Goal: Task Accomplishment & Management: Use online tool/utility

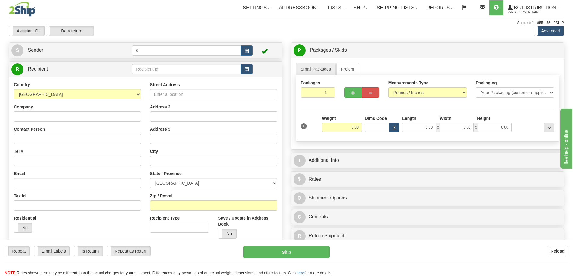
click at [181, 69] on input "text" at bounding box center [186, 69] width 109 height 10
click at [179, 76] on div "43007" at bounding box center [185, 79] width 103 height 7
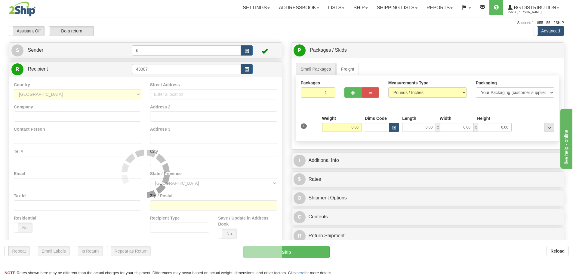
type input "43007"
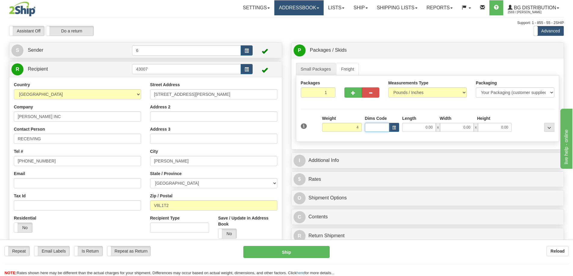
type input "4.00"
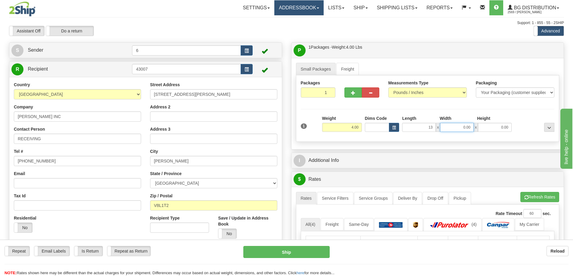
type input "13.00"
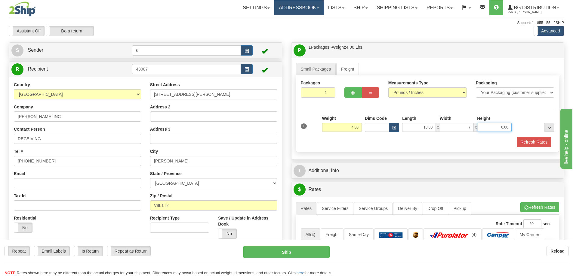
type input "7.00"
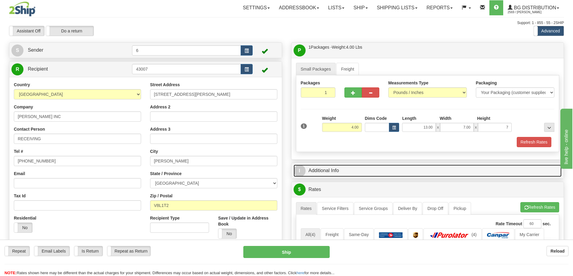
type input "7.00"
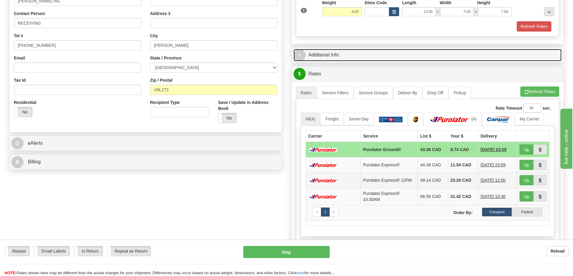
scroll to position [120, 0]
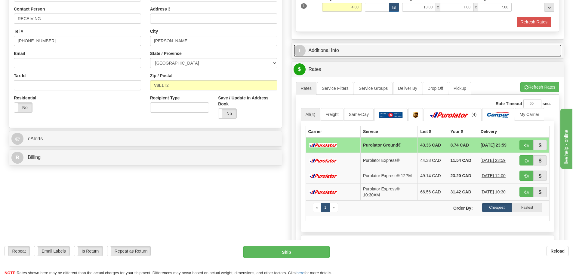
click at [334, 54] on link "I Additional Info" at bounding box center [427, 50] width 268 height 12
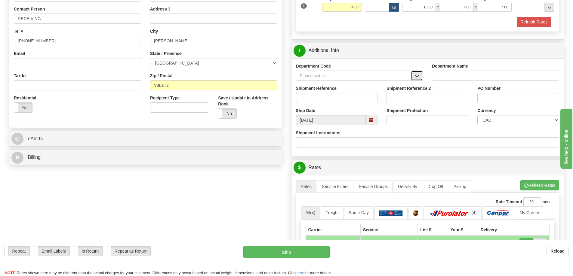
click at [412, 76] on button "button" at bounding box center [417, 76] width 12 height 10
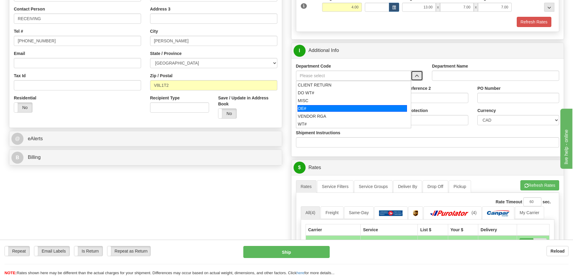
click at [343, 108] on div "OE#" at bounding box center [351, 108] width 109 height 7
type input "OE#"
type input "ORDERS"
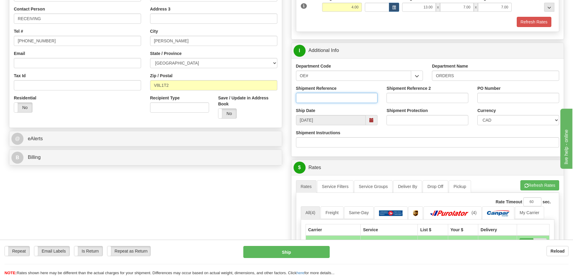
click at [337, 98] on input "Shipment Reference" at bounding box center [337, 98] width 82 height 10
type input "60031782-00"
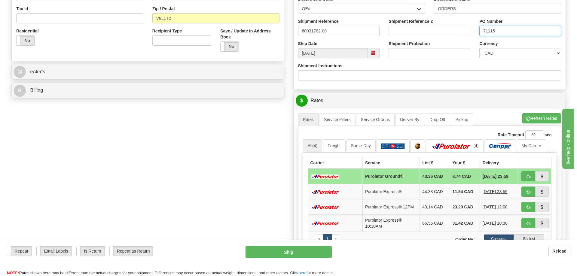
scroll to position [210, 0]
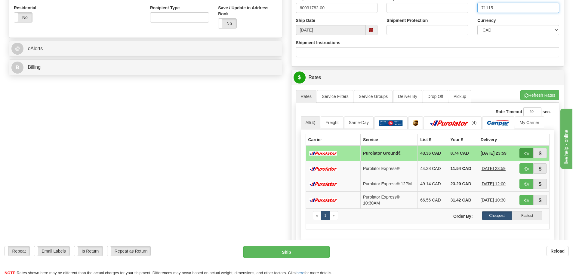
type input "71115"
drag, startPoint x: 525, startPoint y: 153, endPoint x: 521, endPoint y: 149, distance: 6.0
click at [524, 153] on span "button" at bounding box center [526, 154] width 4 height 4
type input "260"
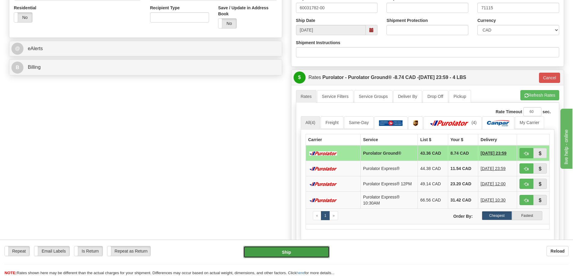
click at [300, 249] on button "Ship" at bounding box center [286, 252] width 86 height 12
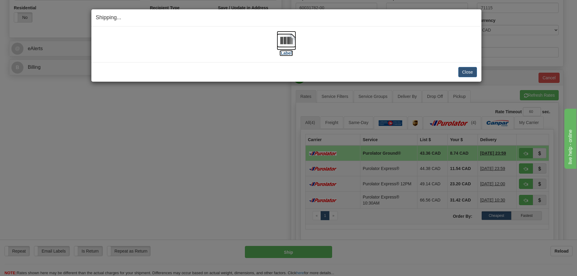
click at [288, 41] on img at bounding box center [286, 40] width 19 height 19
click at [471, 72] on button "Close" at bounding box center [468, 72] width 19 height 10
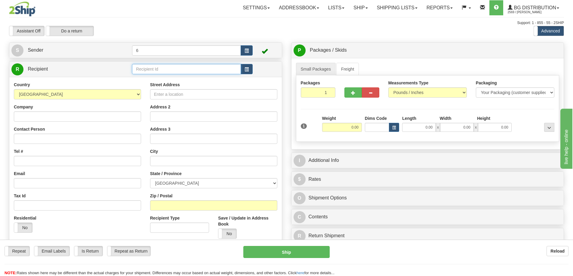
click at [175, 72] on input "text" at bounding box center [186, 69] width 109 height 10
click at [170, 79] on div "920004" at bounding box center [185, 79] width 103 height 7
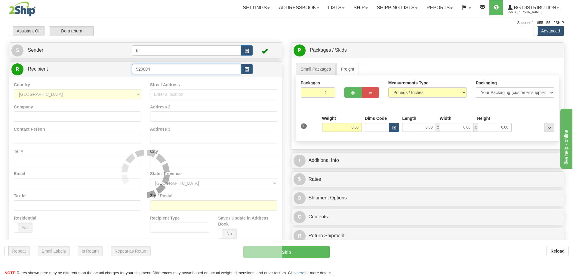
type input "920004"
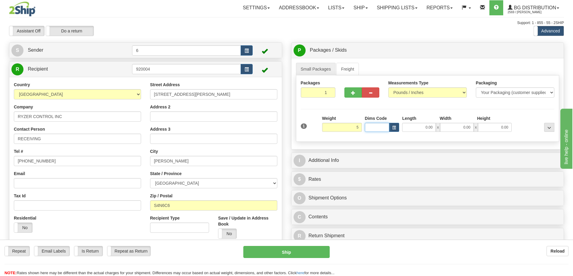
type input "5.00"
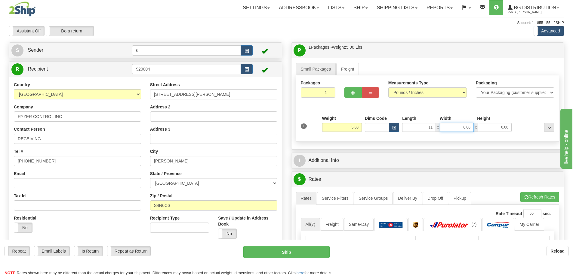
type input "11.00"
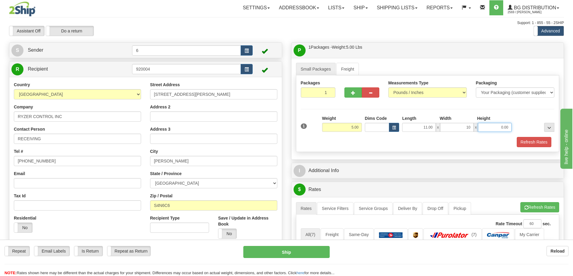
type input "10.00"
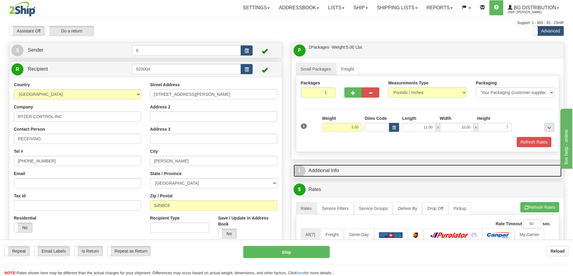
type input "7.00"
click at [357, 172] on link "I Additional Info" at bounding box center [427, 171] width 268 height 12
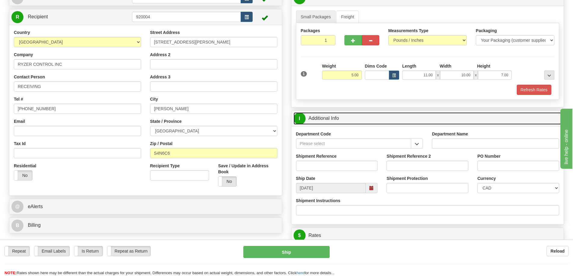
scroll to position [60, 0]
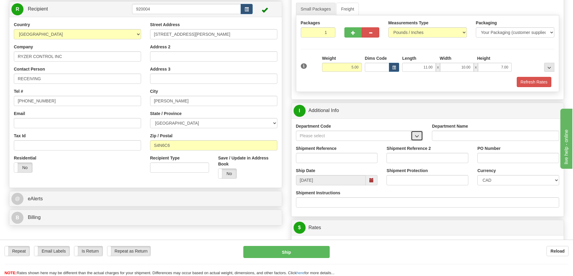
click at [418, 138] on span "button" at bounding box center [417, 136] width 4 height 4
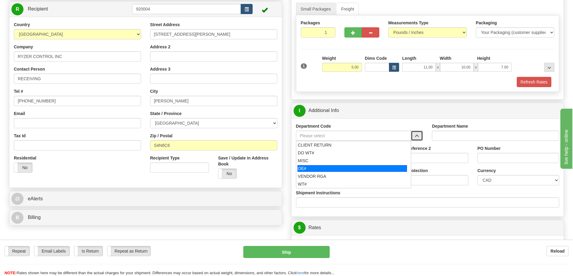
click at [345, 170] on div "OE#" at bounding box center [351, 168] width 109 height 7
type input "OE#"
type input "ORDERS"
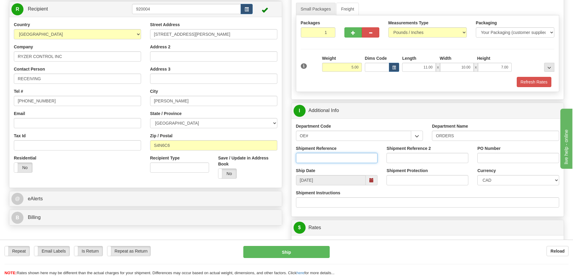
click at [360, 160] on input "Shipment Reference" at bounding box center [337, 158] width 82 height 10
type input "60032292-00"
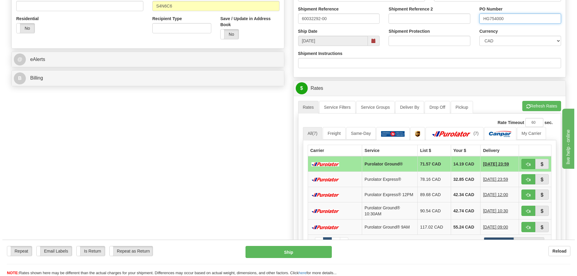
scroll to position [241, 0]
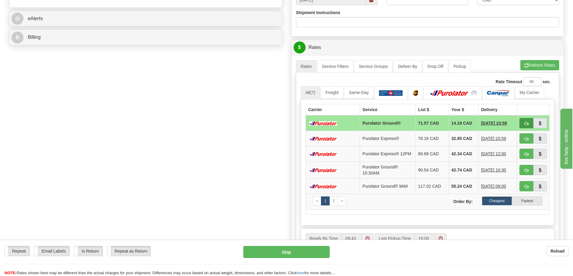
type input "HG754000"
click at [527, 125] on span "button" at bounding box center [526, 124] width 4 height 4
type input "260"
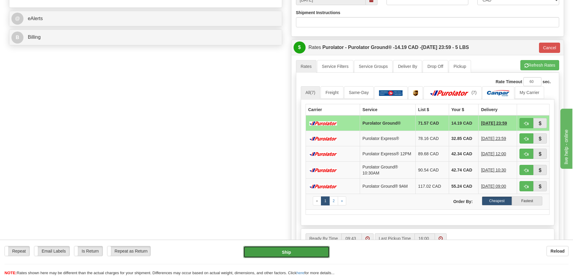
click at [317, 251] on button "Ship" at bounding box center [286, 252] width 86 height 12
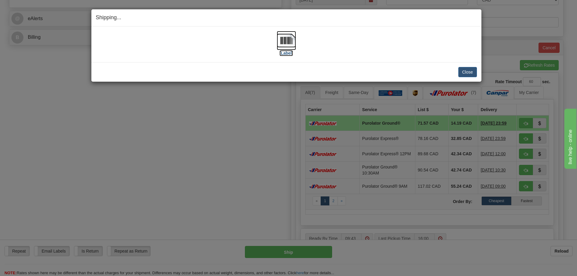
click at [283, 38] on img at bounding box center [286, 40] width 19 height 19
click at [465, 70] on button "Close" at bounding box center [468, 72] width 19 height 10
click at [463, 74] on button "Close" at bounding box center [468, 72] width 19 height 10
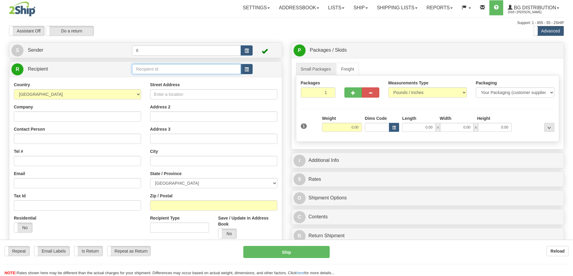
click at [213, 72] on input "text" at bounding box center [186, 69] width 109 height 10
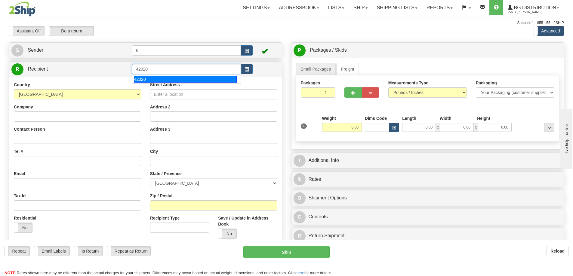
click at [197, 78] on div "42020" at bounding box center [185, 79] width 103 height 7
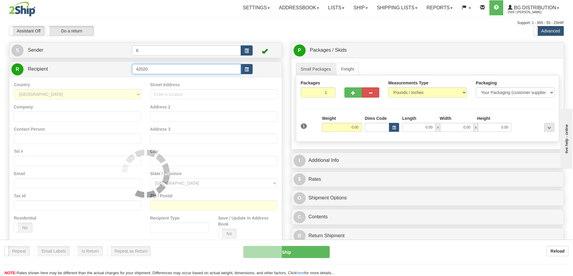
type input "42020"
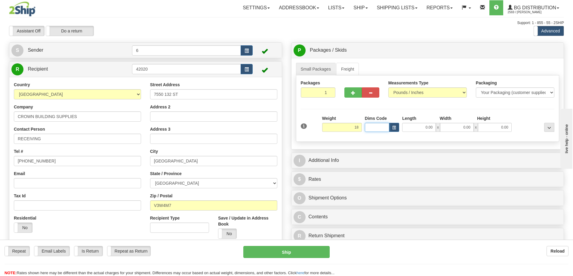
type input "18.00"
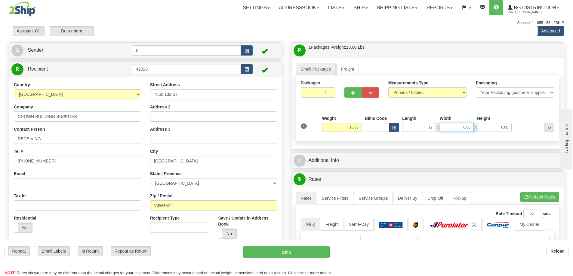
type input "17.00"
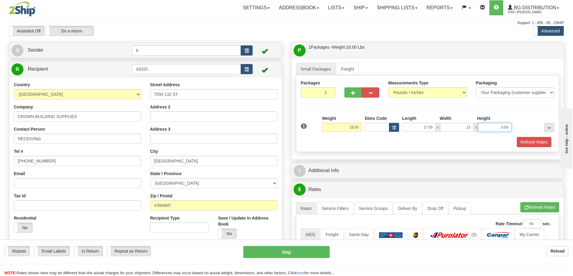
type input "13.00"
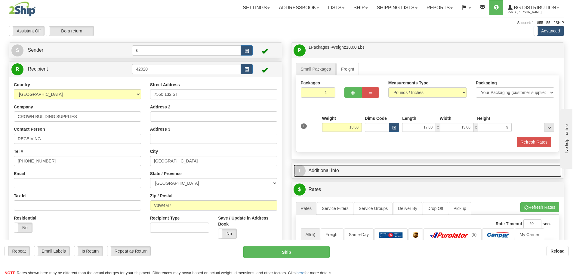
type input "9.00"
click at [352, 170] on link "I Additional Info" at bounding box center [427, 171] width 268 height 12
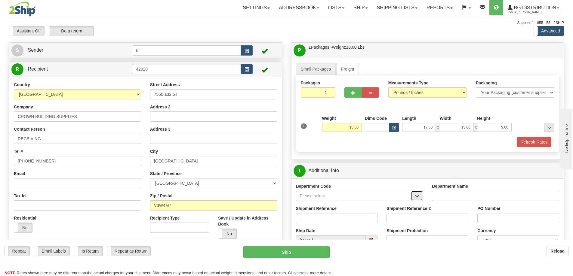
click at [417, 198] on span "button" at bounding box center [417, 197] width 4 height 4
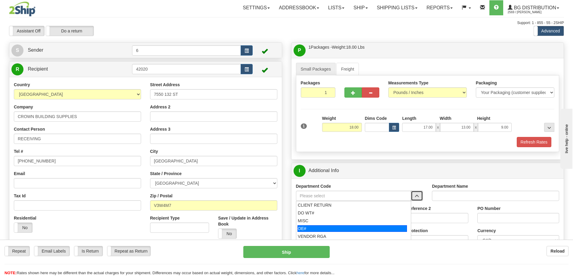
click at [331, 227] on div "OE#" at bounding box center [351, 228] width 109 height 7
type input "OE#"
type input "ORDERS"
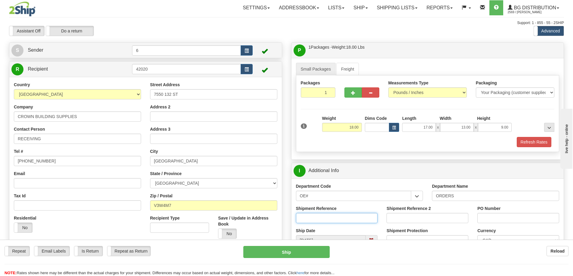
click at [338, 216] on input "Shipment Reference" at bounding box center [337, 218] width 82 height 10
type input "60031423-00"
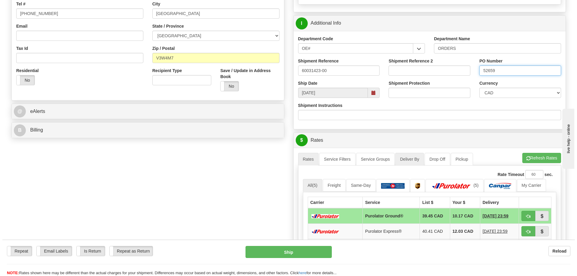
scroll to position [150, 0]
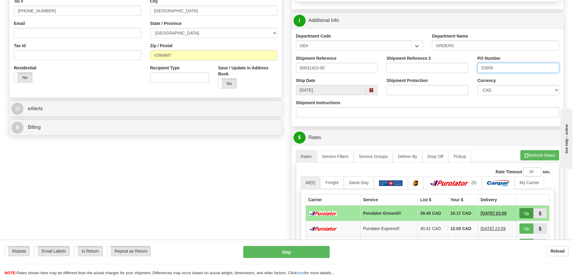
type input "52659"
click at [525, 214] on span "button" at bounding box center [526, 214] width 4 height 4
type input "260"
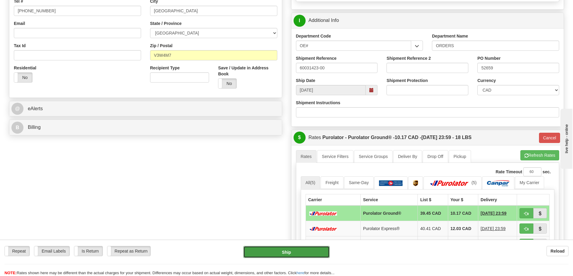
click at [291, 251] on button "Ship" at bounding box center [286, 252] width 86 height 12
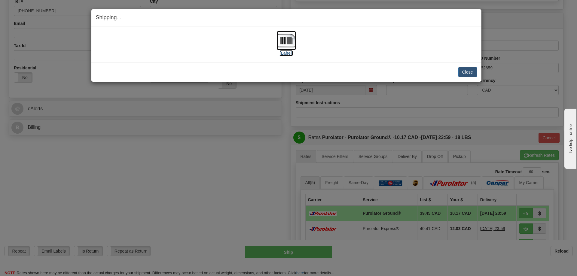
click at [286, 41] on img at bounding box center [286, 40] width 19 height 19
click at [464, 73] on button "Close" at bounding box center [468, 72] width 19 height 10
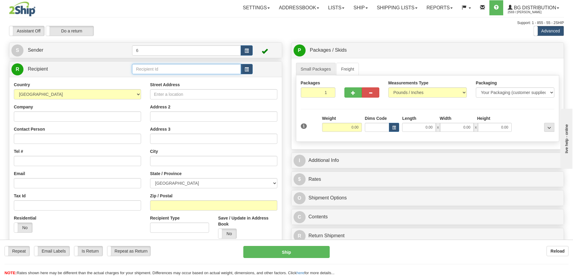
click at [181, 71] on input "text" at bounding box center [186, 69] width 109 height 10
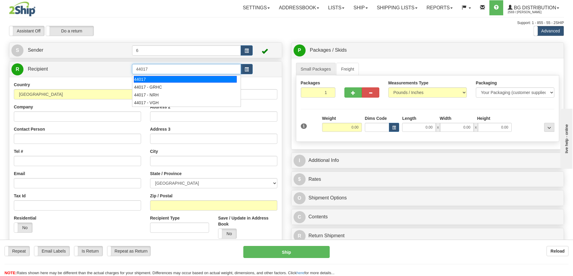
click at [167, 80] on div "44017" at bounding box center [185, 79] width 103 height 7
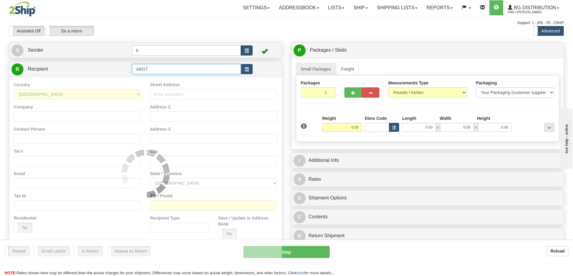
type input "44017"
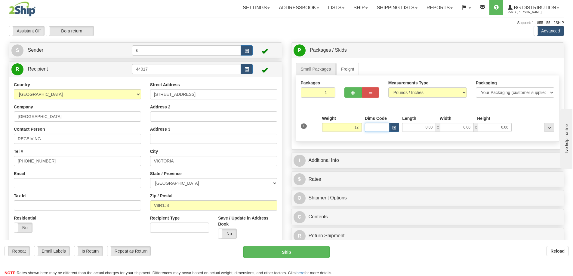
type input "12.00"
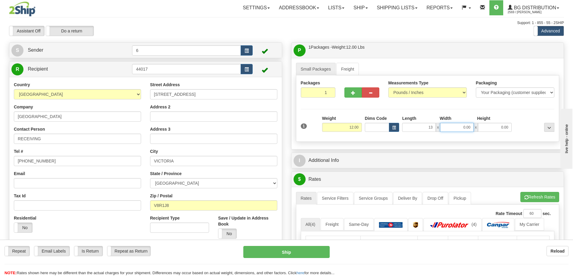
type input "13.00"
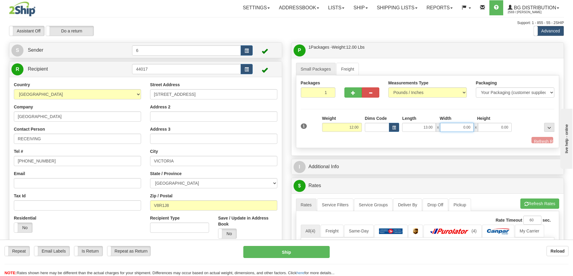
type input "1"
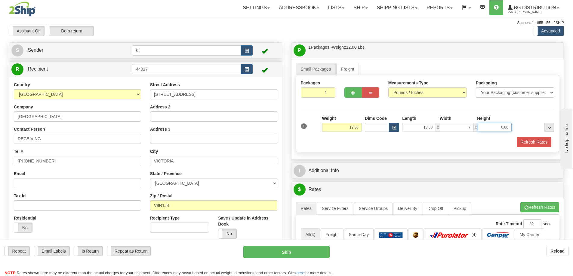
type input "7.00"
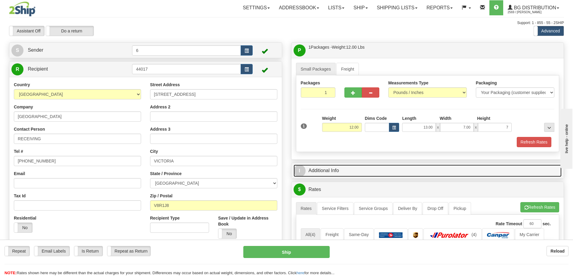
type input "7.00"
click at [345, 169] on link "I Additional Info" at bounding box center [427, 171] width 268 height 12
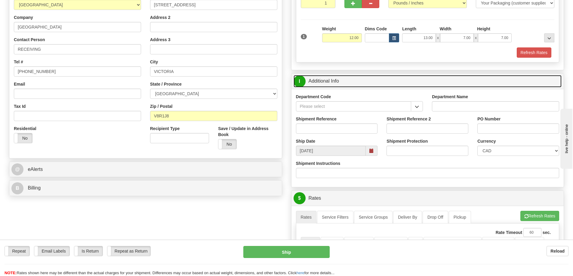
scroll to position [90, 0]
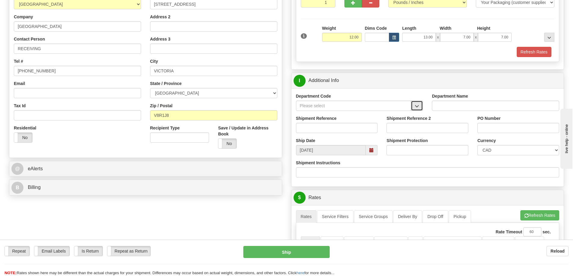
click at [416, 105] on span "button" at bounding box center [417, 106] width 4 height 4
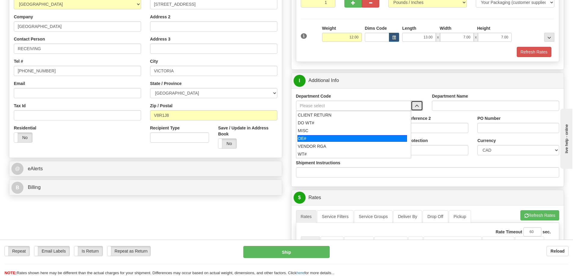
click at [372, 139] on div "OE#" at bounding box center [351, 138] width 109 height 7
type input "OE#"
type input "ORDERS"
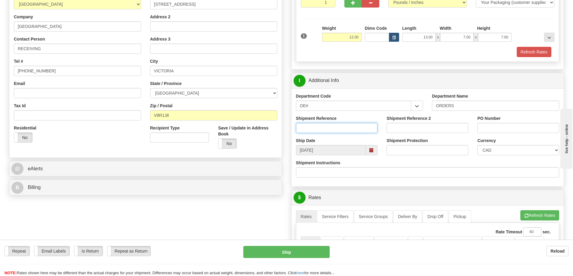
click at [368, 130] on input "Shipment Reference" at bounding box center [337, 128] width 82 height 10
type input "60029485-00"
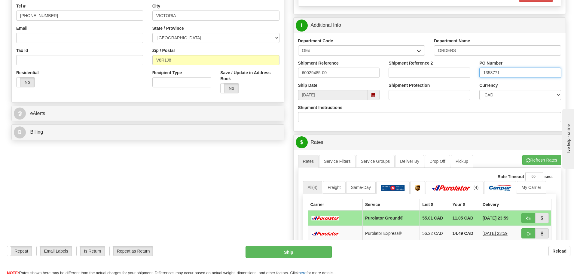
scroll to position [210, 0]
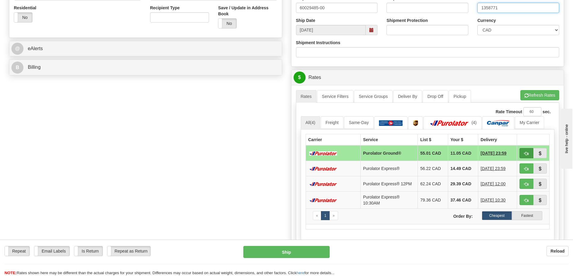
type input "1358771"
click at [528, 156] on button "button" at bounding box center [526, 153] width 14 height 10
type input "260"
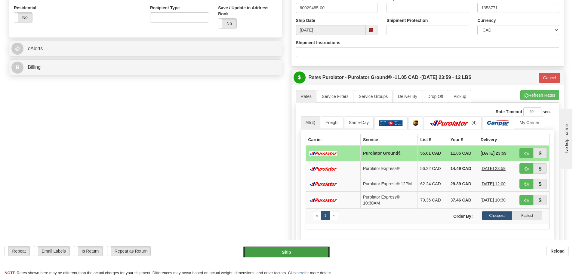
click at [258, 249] on button "Ship" at bounding box center [286, 252] width 86 height 12
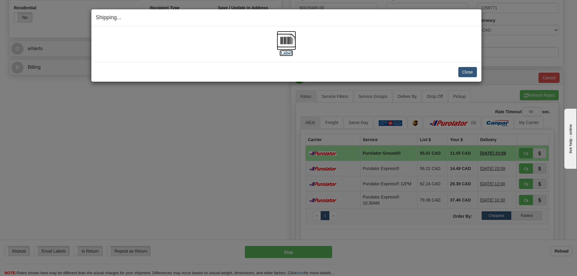
click at [287, 39] on img at bounding box center [286, 40] width 19 height 19
